Goal: Navigation & Orientation: Find specific page/section

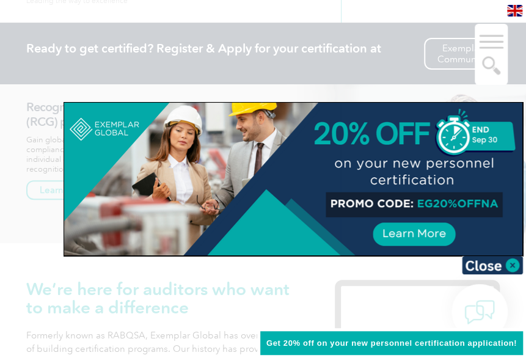
scroll to position [83, 0]
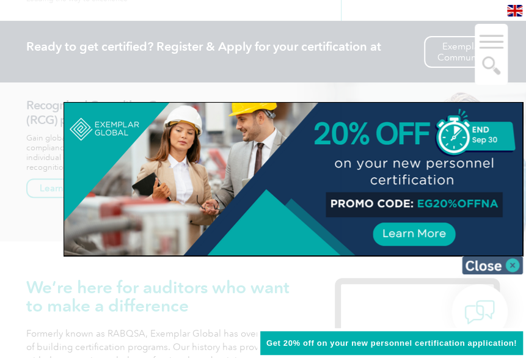
click at [496, 266] on img at bounding box center [492, 265] width 61 height 18
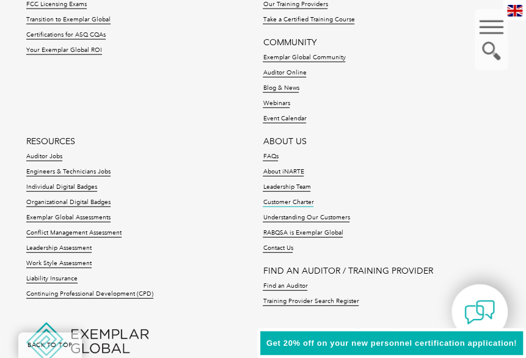
scroll to position [4122, 0]
click at [273, 184] on link "Leadership Team" at bounding box center [287, 188] width 48 height 9
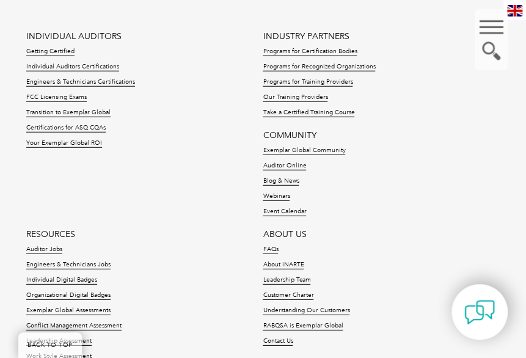
scroll to position [1034, 0]
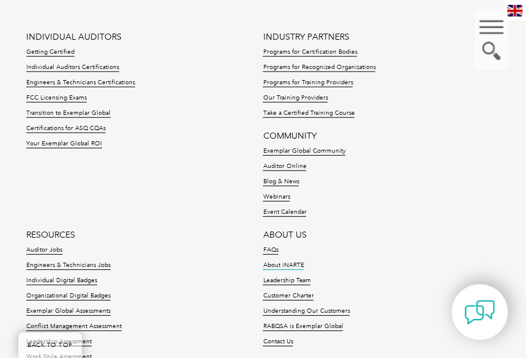
click at [266, 265] on link "About iNARTE" at bounding box center [283, 266] width 41 height 9
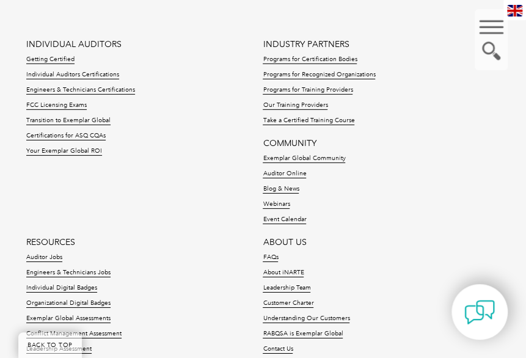
scroll to position [2929, 0]
